Goal: Task Accomplishment & Management: Complete application form

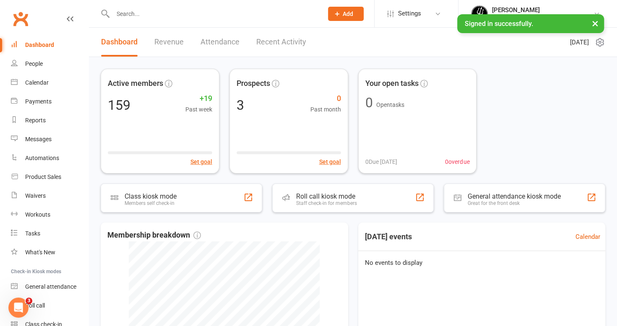
click at [132, 14] on input "text" at bounding box center [213, 14] width 207 height 12
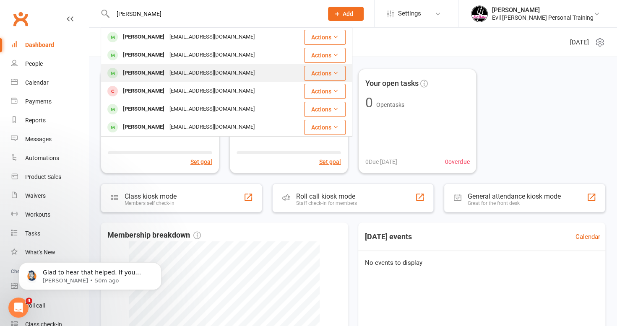
type input "[PERSON_NAME]"
click at [151, 72] on div "[PERSON_NAME]" at bounding box center [143, 73] width 47 height 12
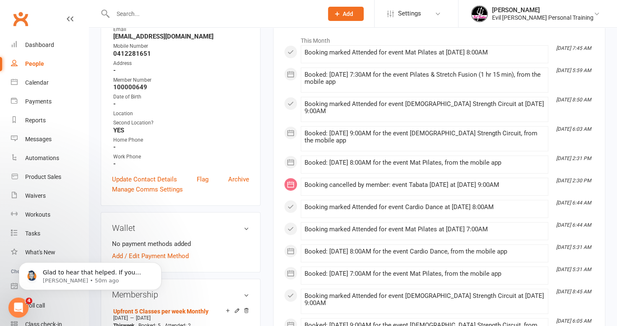
scroll to position [126, 0]
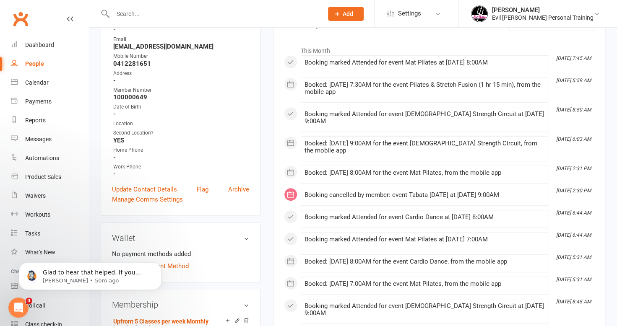
click at [127, 13] on input "text" at bounding box center [213, 14] width 207 height 12
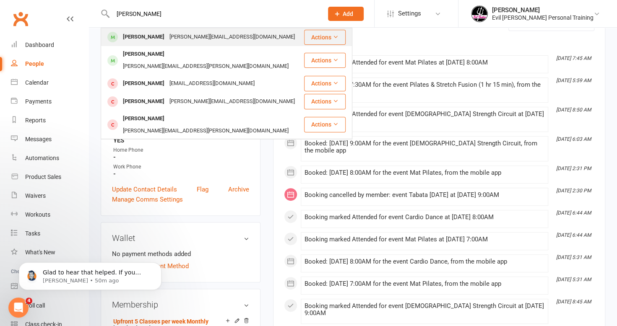
type input "[PERSON_NAME]"
click at [144, 40] on div "[PERSON_NAME]" at bounding box center [143, 37] width 47 height 12
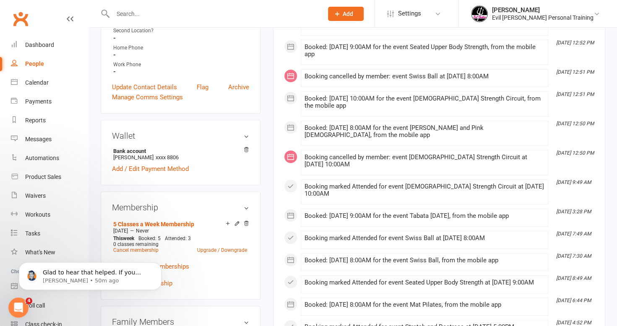
scroll to position [294, 0]
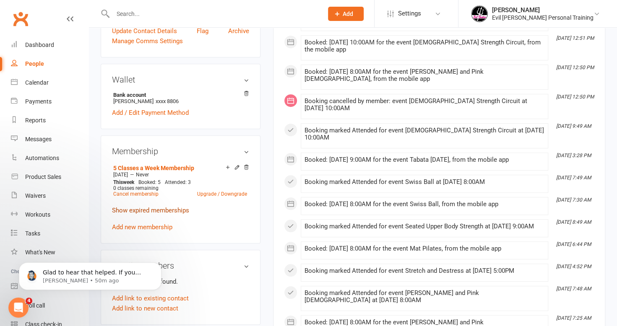
click at [133, 207] on link "Show expired memberships" at bounding box center [150, 211] width 77 height 8
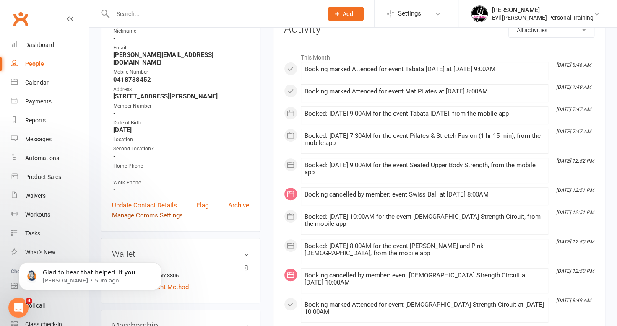
scroll to position [0, 0]
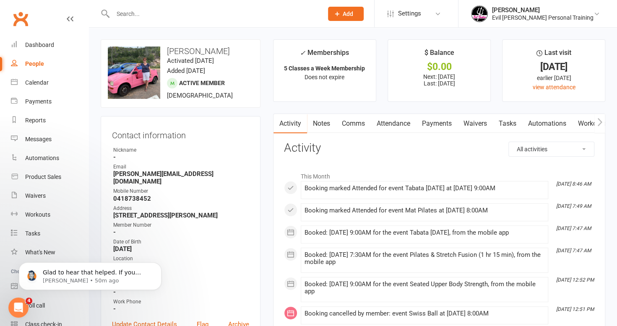
click at [149, 12] on input "text" at bounding box center [213, 14] width 207 height 12
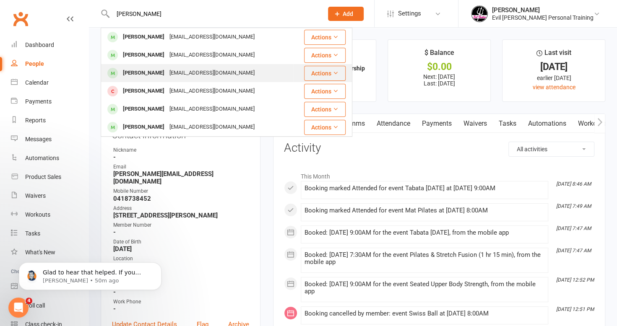
type input "[PERSON_NAME]"
click at [143, 78] on div "[PERSON_NAME]" at bounding box center [143, 73] width 47 height 12
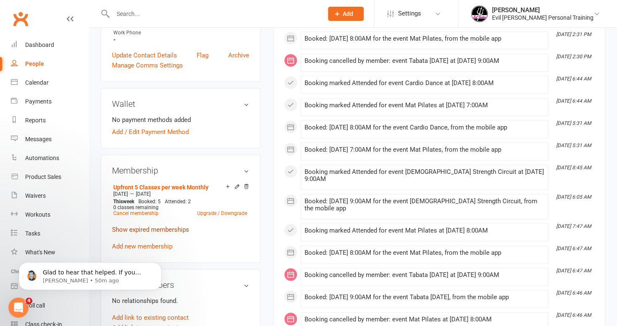
scroll to position [294, 0]
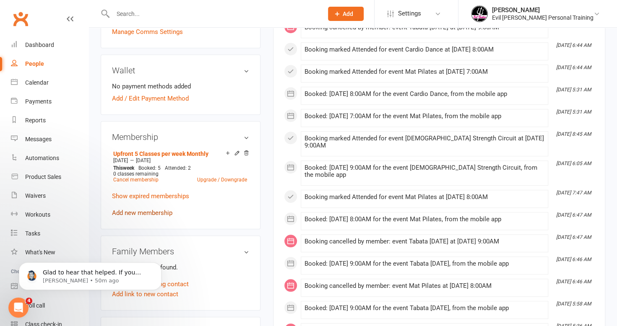
click at [149, 210] on link "Add new membership" at bounding box center [142, 213] width 60 height 8
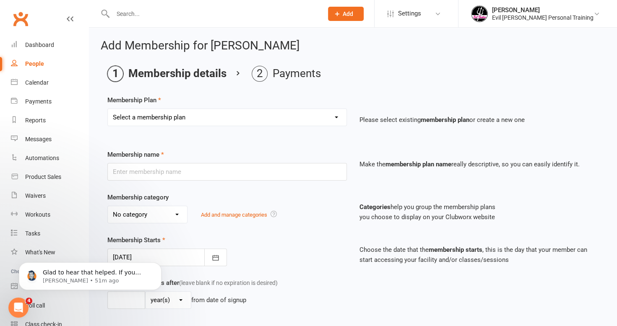
click at [185, 116] on select "Select a membership plan Create new Membership Plan 4 Pack (4 Classes) 10 Pack …" at bounding box center [227, 117] width 239 height 17
select select "4"
click at [108, 109] on select "Select a membership plan Create new Membership Plan 4 Pack (4 Classes) 10 Pack …" at bounding box center [227, 117] width 239 height 17
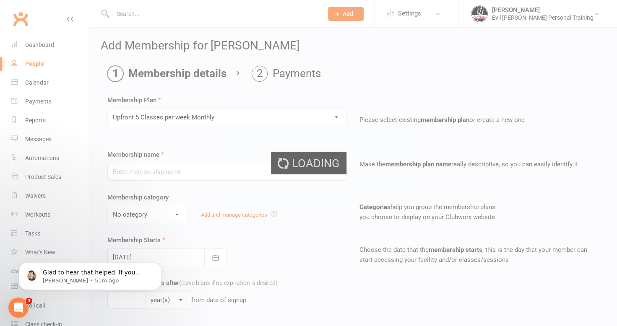
type input "Upfront 5 Classes per week Monthly"
type input "4"
select select "1"
type input "5"
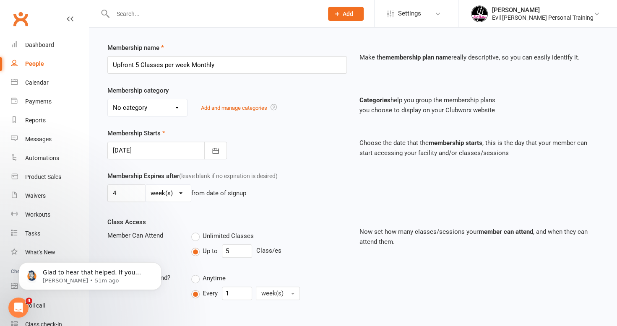
scroll to position [126, 0]
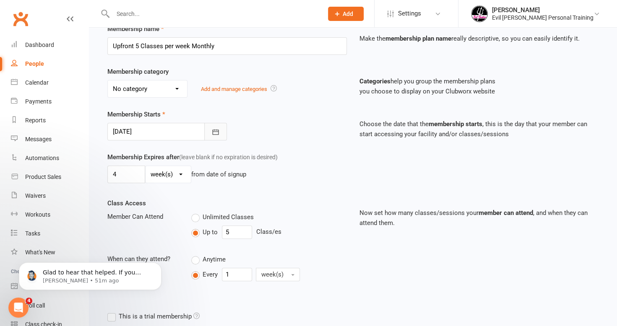
click at [216, 128] on icon "button" at bounding box center [215, 132] width 8 height 8
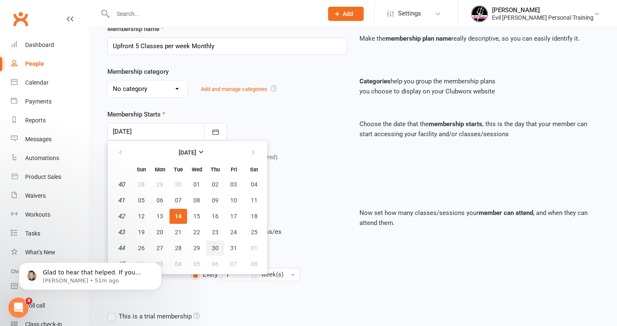
click at [216, 247] on span "30" at bounding box center [215, 248] width 7 height 7
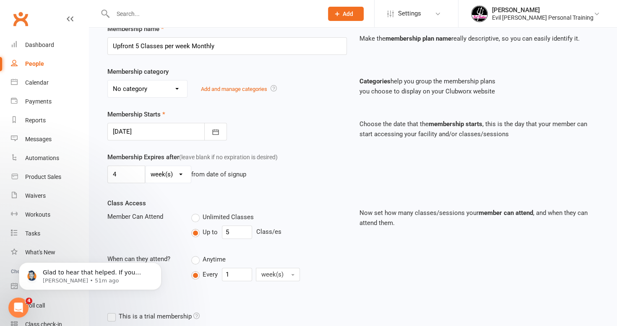
type input "[DATE]"
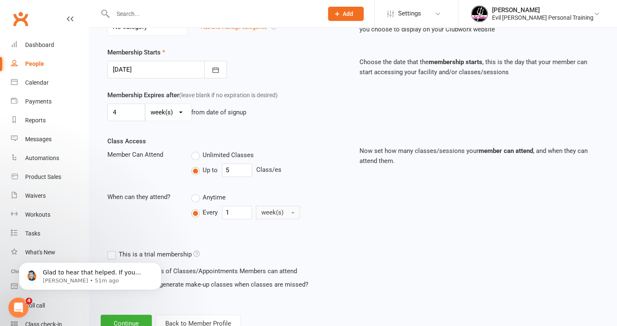
scroll to position [216, 0]
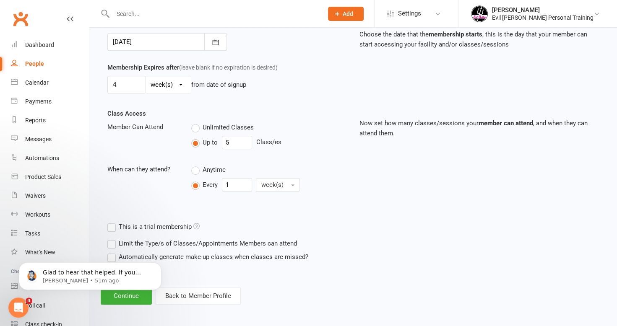
drag, startPoint x: 122, startPoint y: 296, endPoint x: 135, endPoint y: 293, distance: 13.7
click at [122, 296] on body "Glad to hear that helped. If you have any more questions or need further assist…" at bounding box center [90, 274] width 161 height 52
click at [142, 295] on body "Glad to hear that helped. If you have any more questions or need further assist…" at bounding box center [90, 274] width 161 height 52
click at [160, 262] on button "Dismiss notification" at bounding box center [159, 265] width 11 height 11
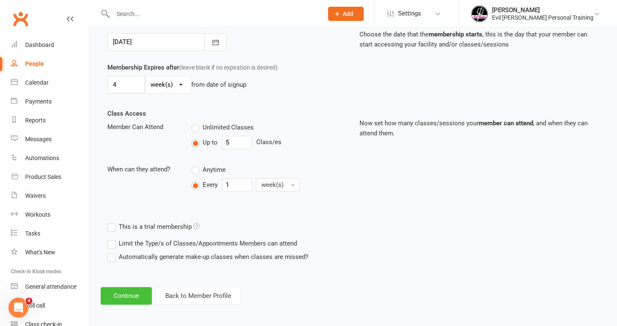
click at [130, 294] on button "Continue" at bounding box center [126, 296] width 51 height 18
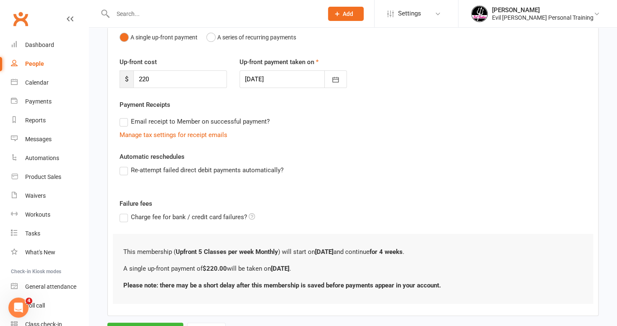
scroll to position [129, 0]
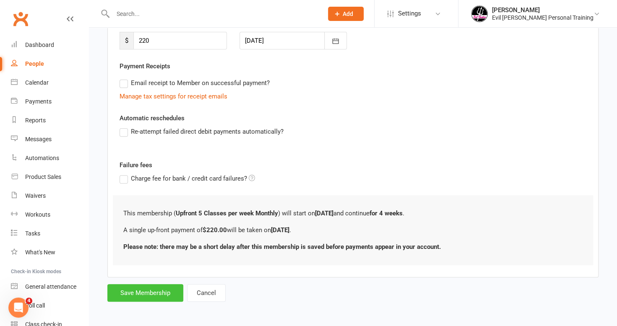
click at [155, 290] on button "Save Membership" at bounding box center [145, 293] width 76 height 18
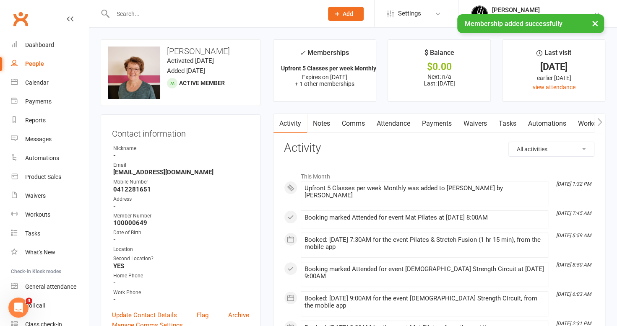
click at [439, 120] on link "Payments" at bounding box center [437, 123] width 42 height 19
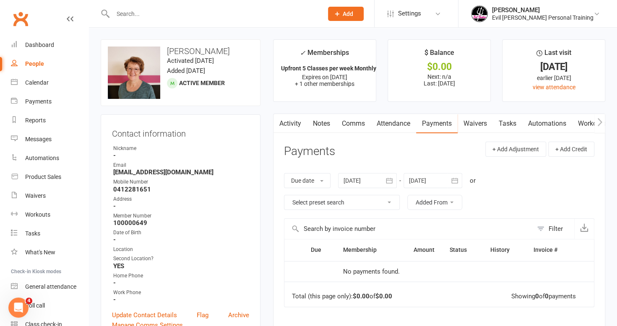
click at [393, 179] on icon "button" at bounding box center [389, 181] width 8 height 8
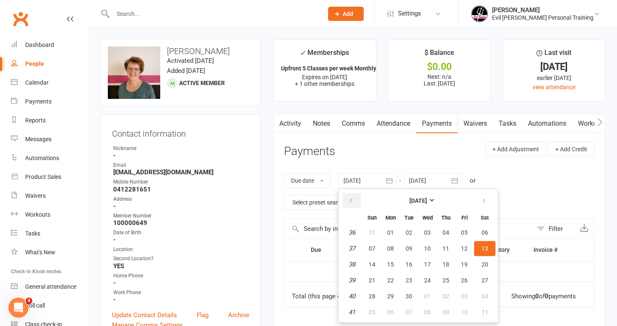
click at [357, 199] on button "button" at bounding box center [352, 200] width 18 height 15
click at [357, 200] on button "button" at bounding box center [352, 200] width 18 height 15
click at [392, 246] on span "07" at bounding box center [390, 248] width 7 height 7
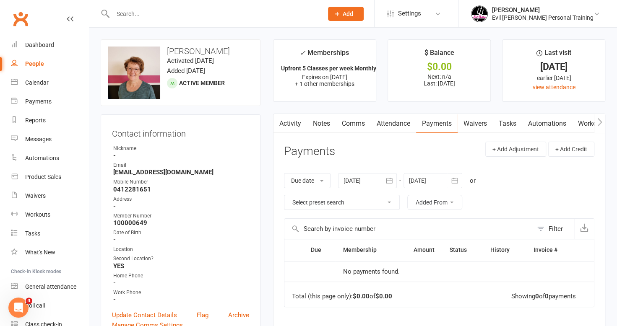
type input "[DATE]"
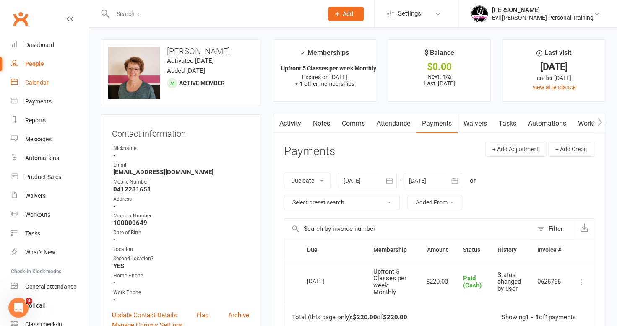
click at [41, 85] on div "Calendar" at bounding box center [36, 82] width 23 height 7
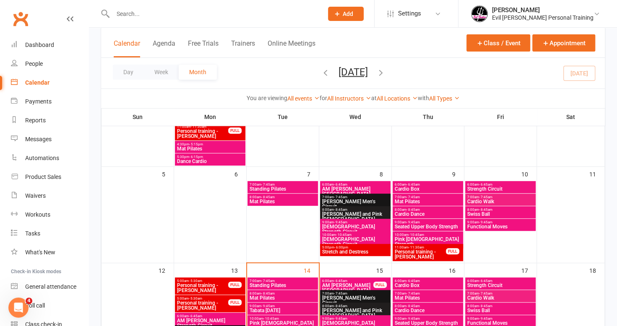
scroll to position [294, 0]
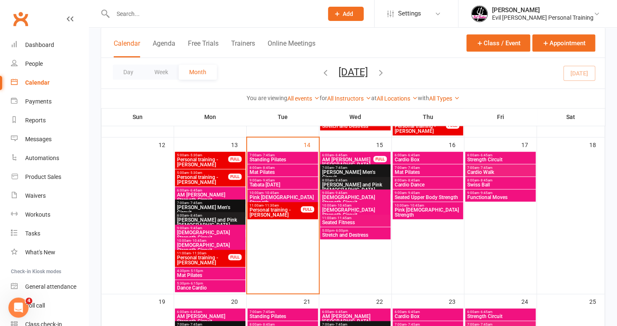
click at [356, 156] on span "6:00am - 6:45am" at bounding box center [348, 156] width 52 height 4
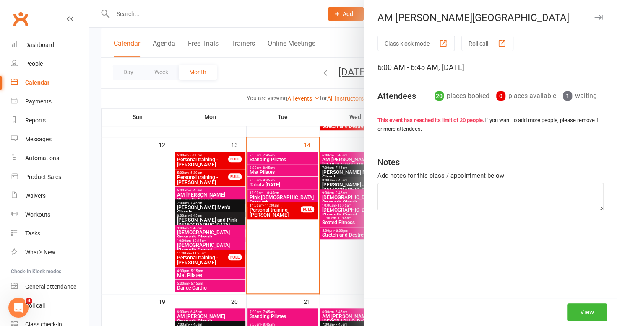
click at [339, 170] on div at bounding box center [353, 163] width 528 height 326
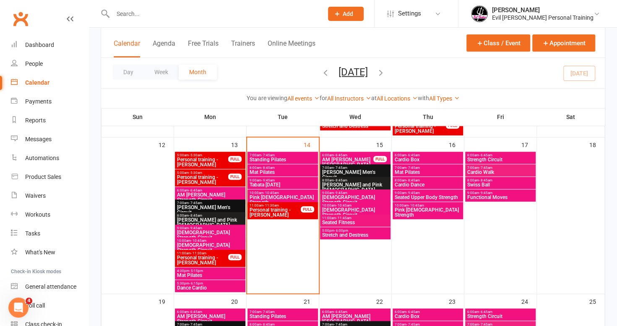
click at [339, 170] on span "[PERSON_NAME] Men's Circuit" at bounding box center [355, 175] width 67 height 10
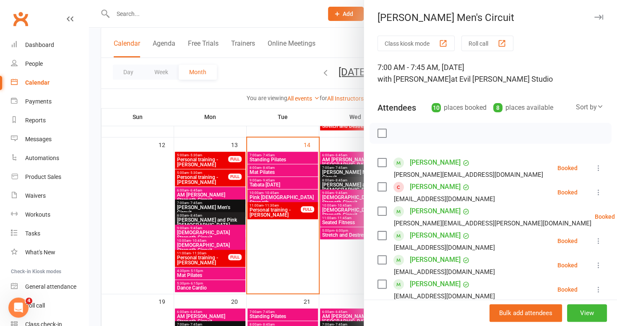
click at [340, 183] on div at bounding box center [353, 163] width 528 height 326
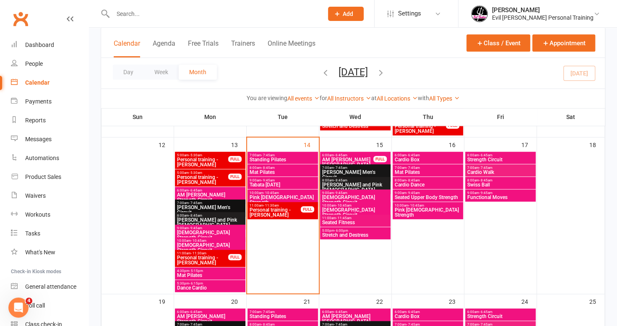
click at [341, 181] on span "- 8:45am" at bounding box center [340, 181] width 13 height 4
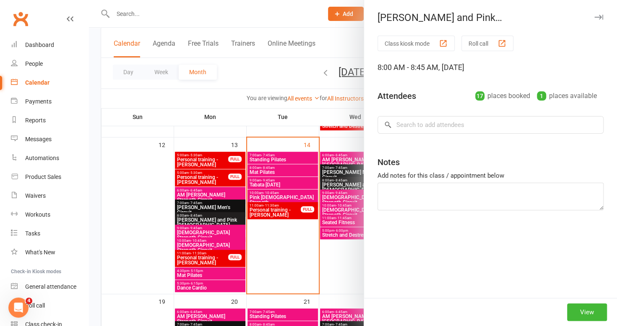
click at [339, 196] on div at bounding box center [353, 163] width 528 height 326
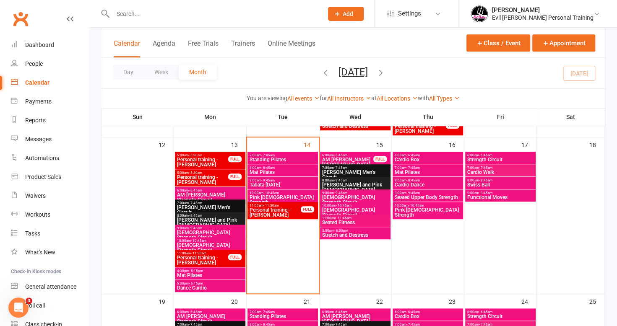
click at [340, 196] on span "[DEMOGRAPHIC_DATA] Strength Circuit" at bounding box center [355, 200] width 67 height 10
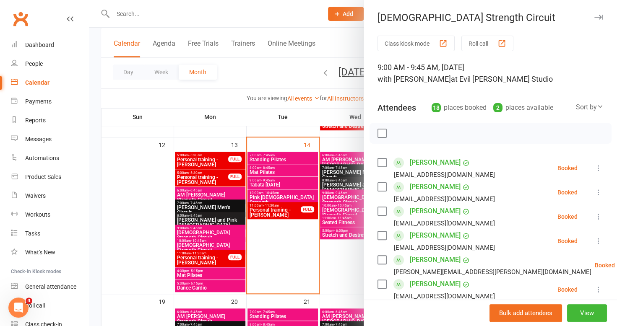
click at [345, 208] on div at bounding box center [353, 163] width 528 height 326
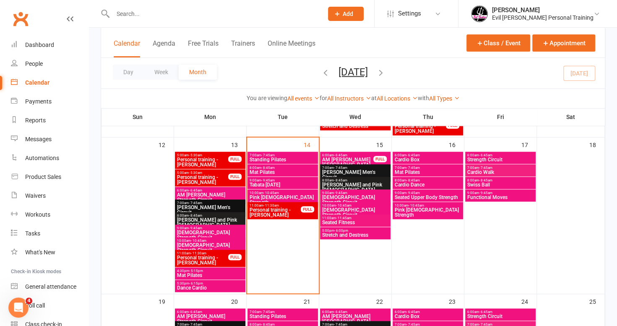
click at [344, 208] on span "[DEMOGRAPHIC_DATA] Strength Circuit" at bounding box center [355, 213] width 67 height 10
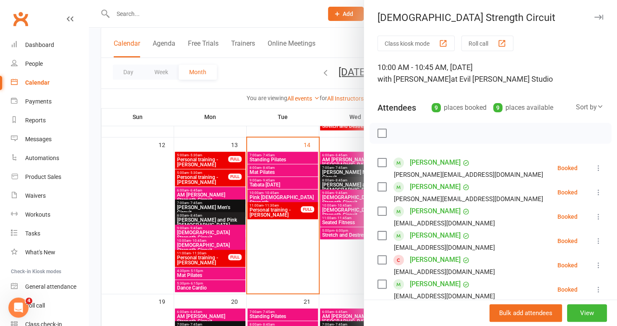
click at [338, 221] on div at bounding box center [353, 163] width 528 height 326
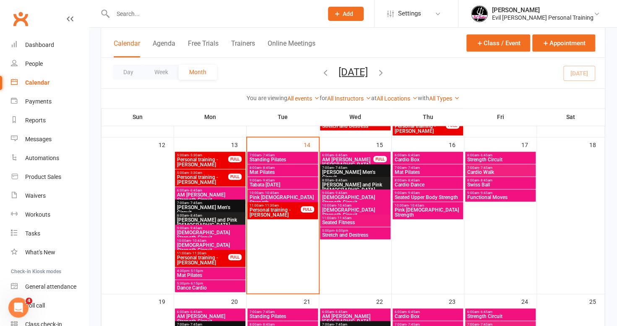
click at [338, 221] on span "Seated Fitness" at bounding box center [355, 222] width 67 height 5
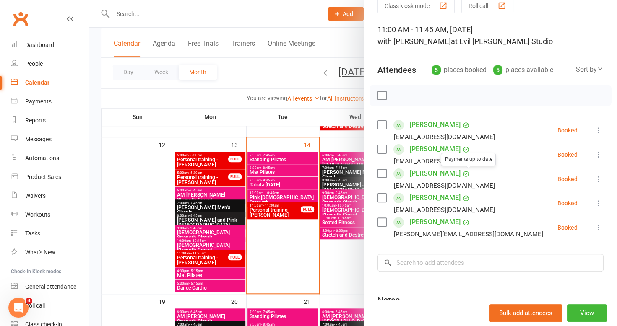
scroll to position [84, 0]
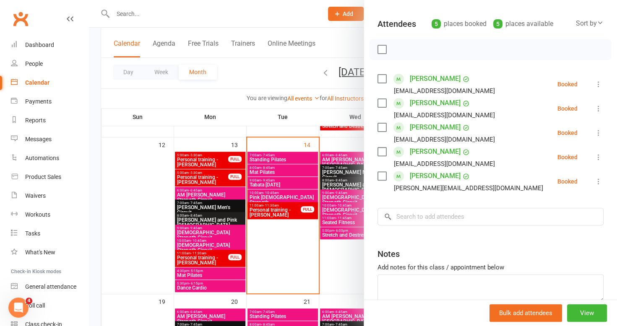
click at [349, 232] on div at bounding box center [353, 163] width 528 height 326
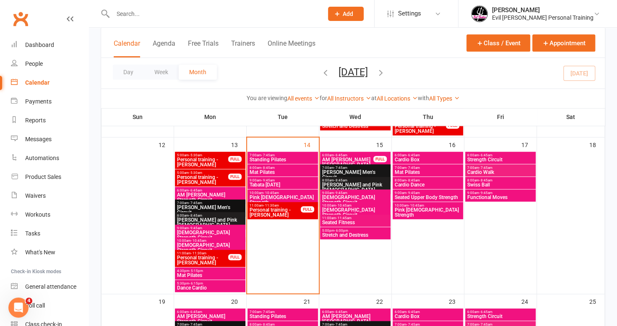
click at [349, 233] on span "Stretch and Destress" at bounding box center [355, 235] width 67 height 5
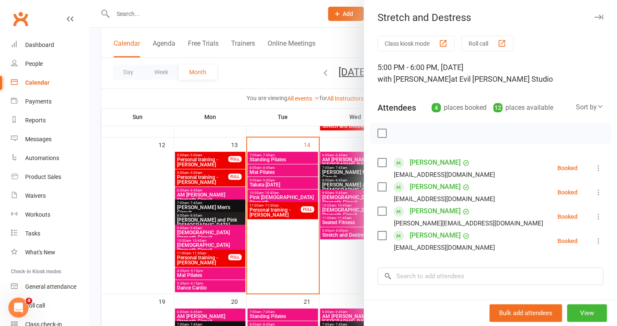
drag, startPoint x: 336, startPoint y: 269, endPoint x: 352, endPoint y: 266, distance: 15.8
click at [338, 269] on div at bounding box center [353, 163] width 528 height 326
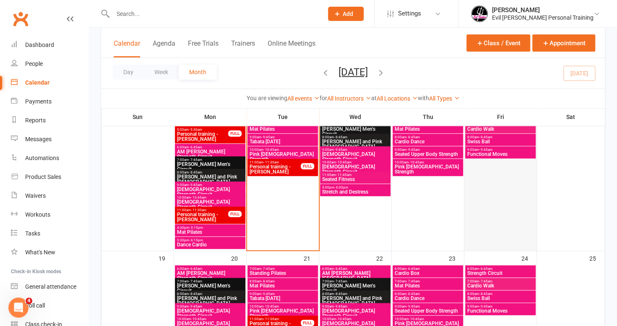
scroll to position [378, 0]
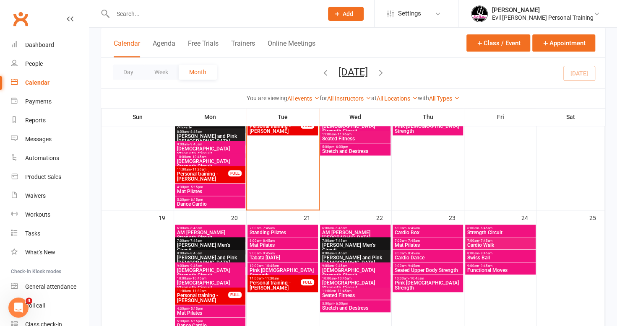
click at [491, 231] on span "Strength Circuit" at bounding box center [500, 232] width 67 height 5
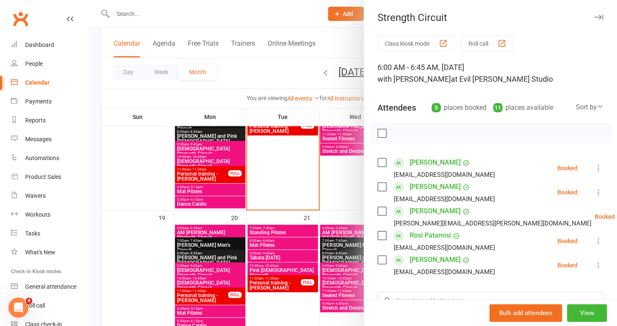
click at [348, 191] on div at bounding box center [353, 163] width 528 height 326
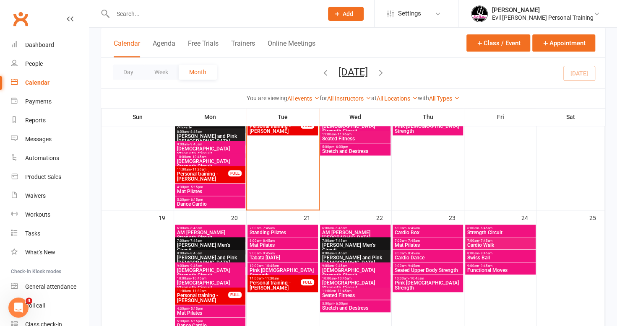
click at [475, 240] on span "7:00am - 7:45am" at bounding box center [500, 241] width 67 height 4
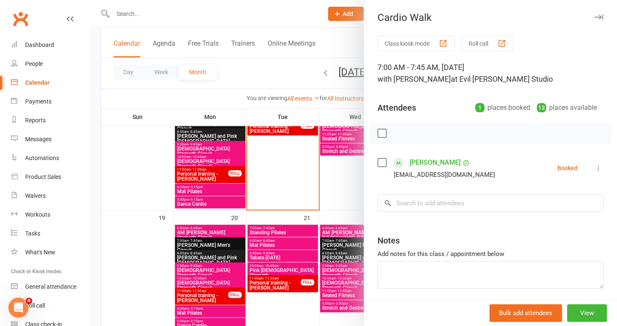
click at [344, 176] on div at bounding box center [353, 163] width 528 height 326
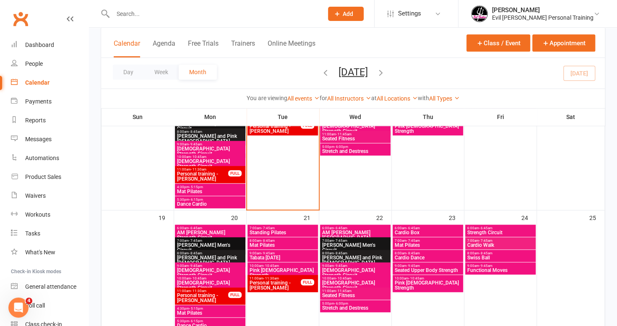
click at [481, 254] on span "- 8:45am" at bounding box center [485, 254] width 13 height 4
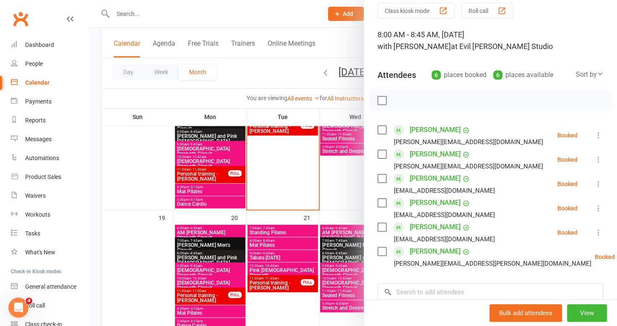
scroll to position [84, 0]
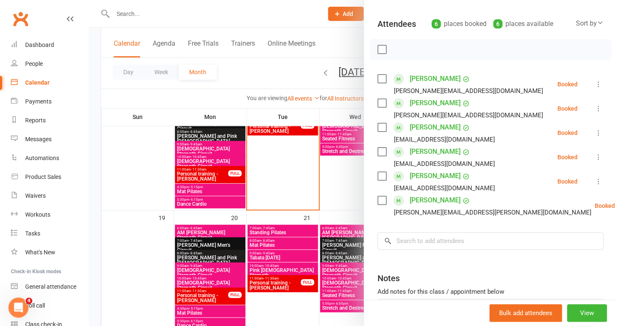
drag, startPoint x: 342, startPoint y: 184, endPoint x: 352, endPoint y: 190, distance: 12.2
click at [342, 184] on div at bounding box center [353, 163] width 528 height 326
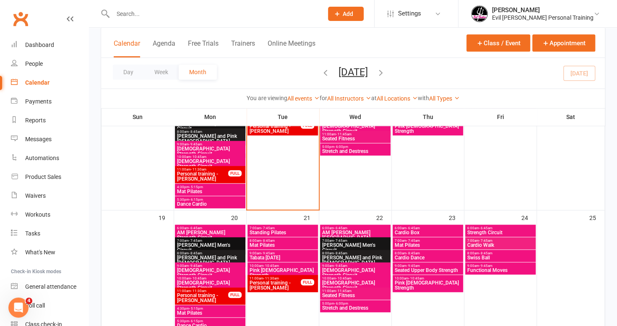
click at [490, 267] on span "- 9:45am" at bounding box center [485, 266] width 13 height 4
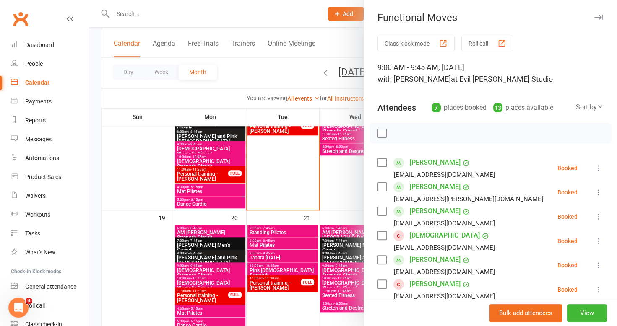
click at [341, 186] on div at bounding box center [353, 163] width 528 height 326
